Goal: Task Accomplishment & Management: Manage account settings

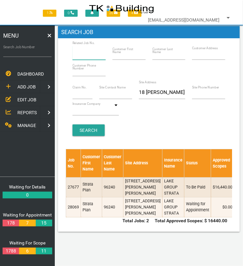
click at [88, 55] on input "Related Job No." at bounding box center [88, 53] width 33 height 14
type input "27914"
click at [91, 128] on input "Search" at bounding box center [88, 131] width 32 height 12
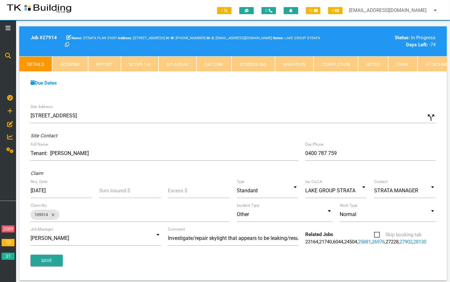
click at [372, 62] on link "Notes" at bounding box center [373, 63] width 30 height 15
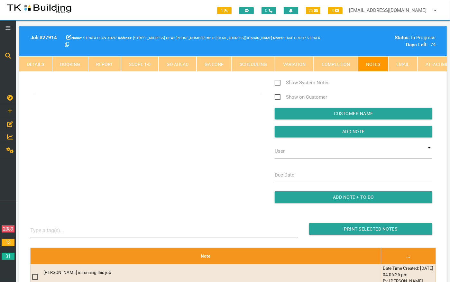
click at [78, 109] on div "Show System Notes Show on Customer Customer Name Add Note User TKB JobTracking …" at bounding box center [233, 144] width 413 height 131
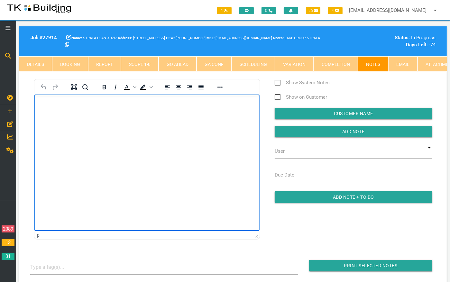
click at [78, 106] on p "Rich Text Area. Press ALT-0 for help." at bounding box center [146, 104] width 209 height 5
click at [227, 105] on p "Ordered the skylight from Metroll. it is a 500x800 according to [PERSON_NAME], …" at bounding box center [146, 107] width 209 height 10
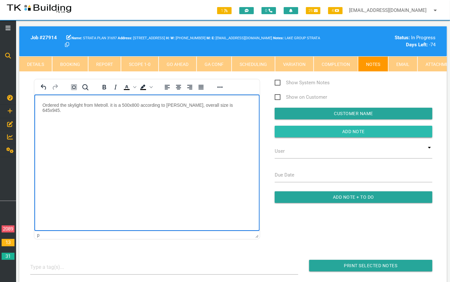
click at [357, 136] on input "Add Note" at bounding box center [354, 132] width 158 height 12
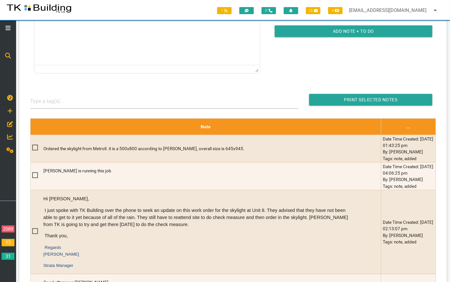
scroll to position [166, 0]
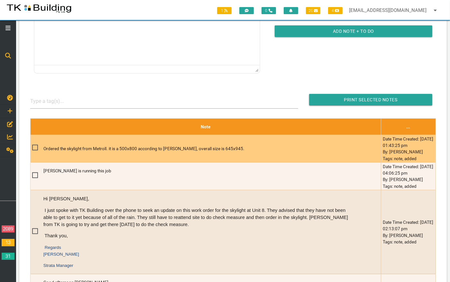
click at [36, 150] on span at bounding box center [37, 148] width 11 height 8
click at [36, 148] on input "checkbox" at bounding box center [34, 146] width 4 height 4
checkbox input "true"
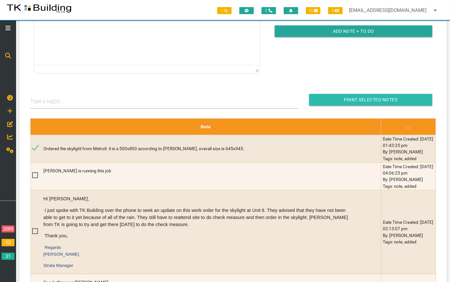
click at [368, 99] on input "Print Selected Notes" at bounding box center [370, 100] width 123 height 12
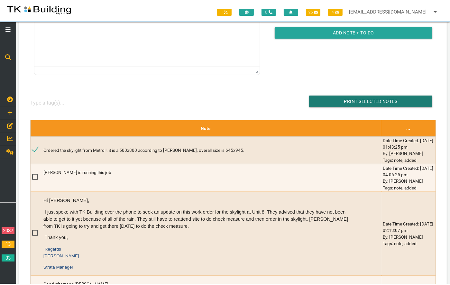
scroll to position [0, 0]
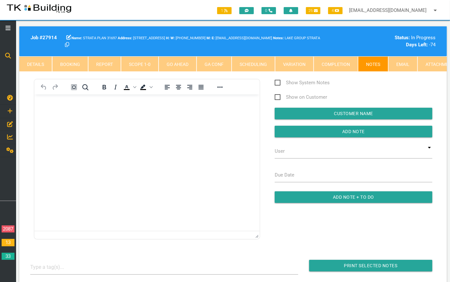
click at [8, 55] on icon at bounding box center [8, 56] width 6 height 6
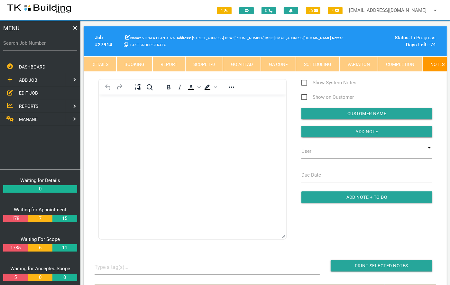
click at [29, 91] on span "EDIT JOB" at bounding box center [28, 92] width 19 height 5
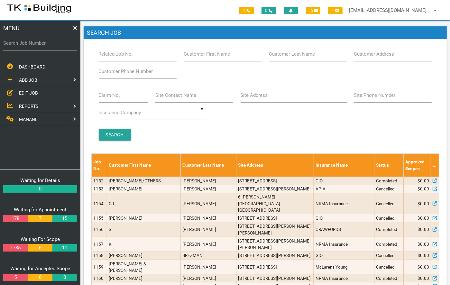
click at [257, 96] on label "Site Address" at bounding box center [254, 95] width 27 height 7
click at [257, 96] on input "Site Address" at bounding box center [294, 95] width 106 height 15
